Goal: Information Seeking & Learning: Learn about a topic

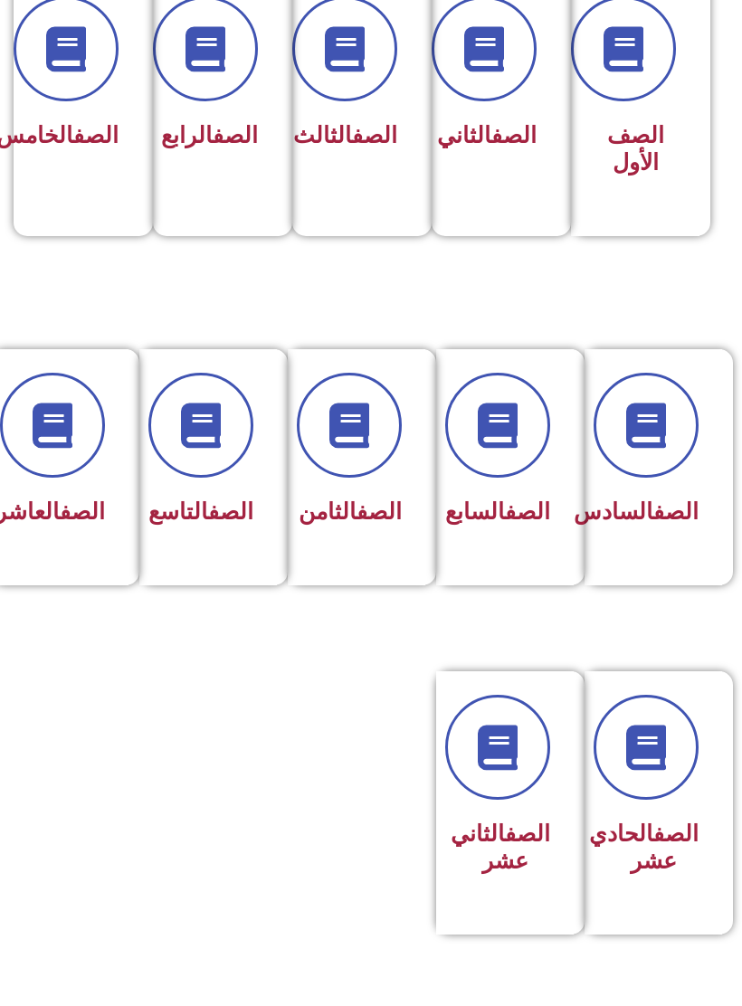
scroll to position [517, 0]
click at [634, 876] on h3 "الصف الحادي عشر" at bounding box center [653, 849] width 90 height 54
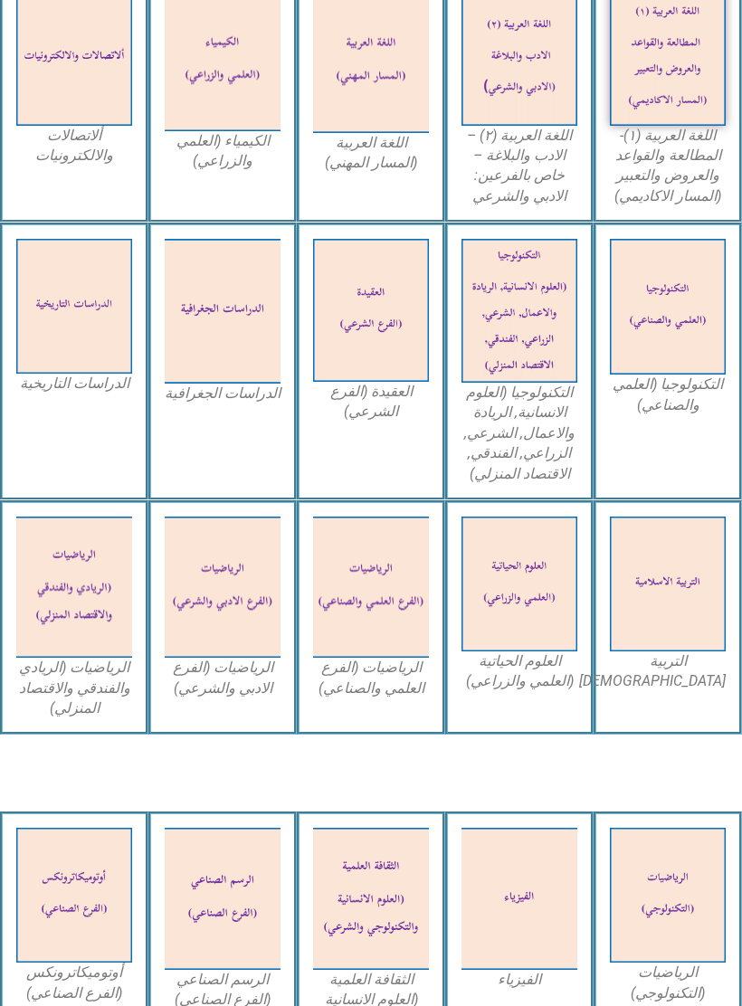
scroll to position [852, 0]
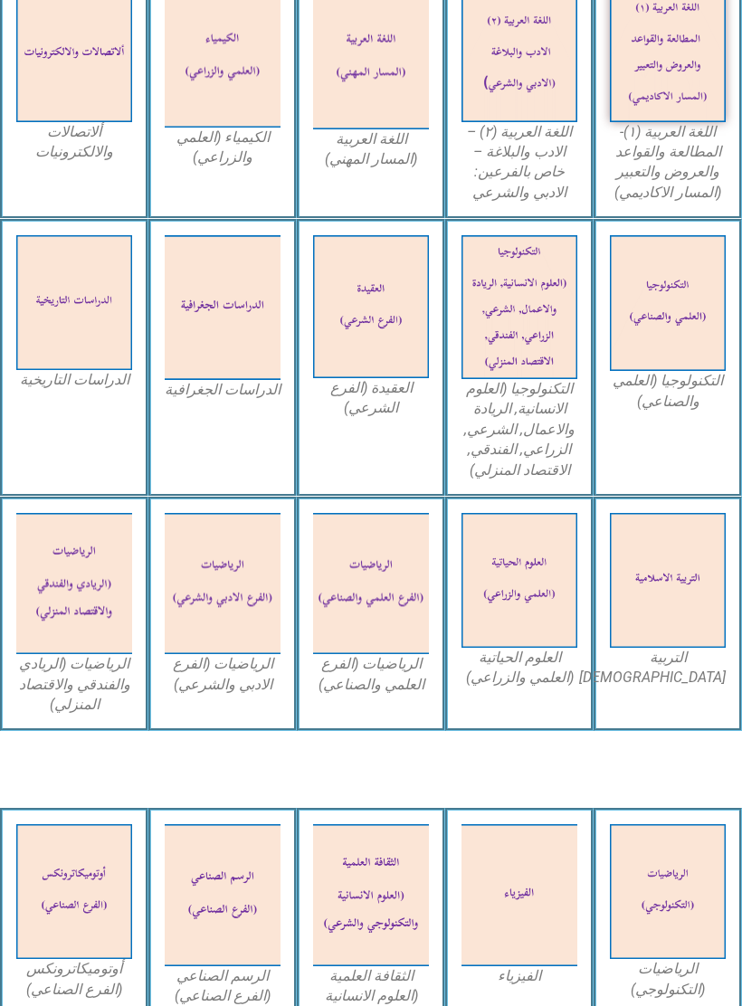
click at [641, 677] on div "التربية [DEMOGRAPHIC_DATA]" at bounding box center [668, 614] width 148 height 234
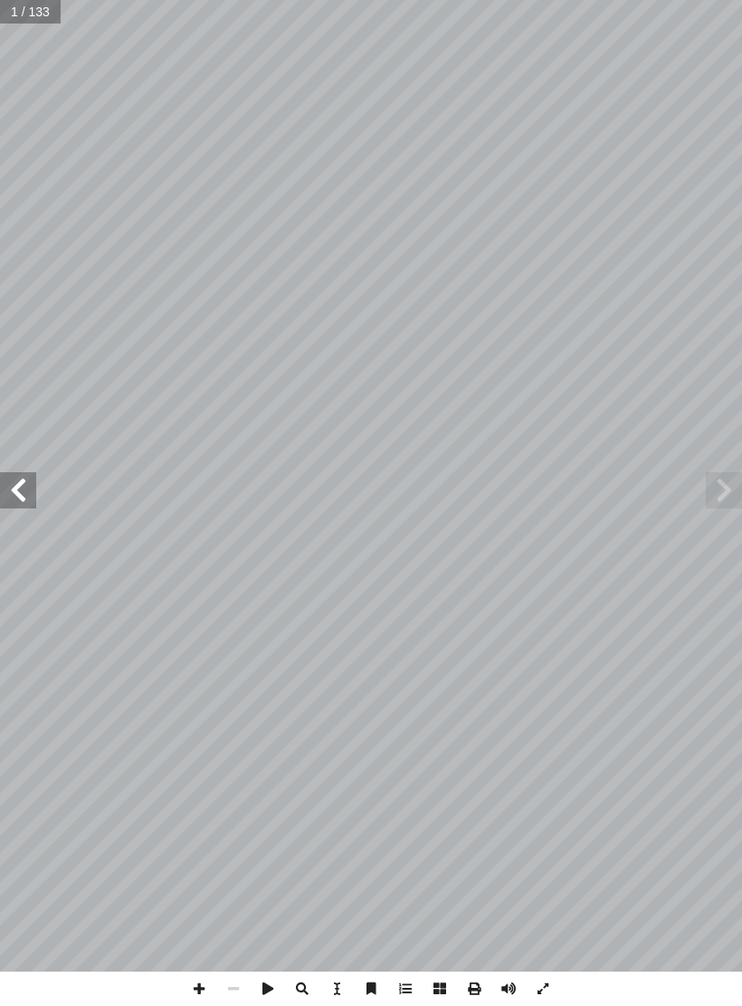
click at [25, 506] on span at bounding box center [18, 490] width 36 height 36
click at [10, 499] on span at bounding box center [18, 490] width 36 height 36
click at [10, 496] on span at bounding box center [18, 490] width 36 height 36
click at [3, 495] on span at bounding box center [18, 490] width 36 height 36
click at [3, 498] on span at bounding box center [18, 490] width 36 height 36
